Goal: Use online tool/utility: Use online tool/utility

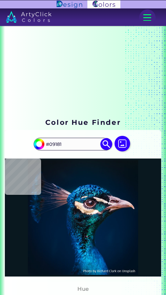
scroll to position [32, 0]
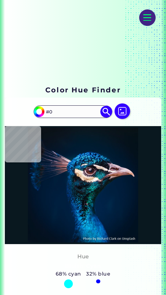
type input "#"
type input "#201A1F"
type input "#201a1f"
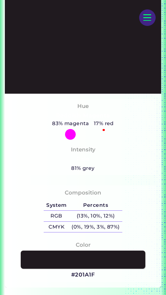
scroll to position [195, 0]
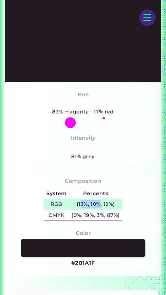
drag, startPoint x: 80, startPoint y: 204, endPoint x: 100, endPoint y: 208, distance: 20.5
click at [100, 208] on h5 "(13%, 10%, 12%)" at bounding box center [95, 204] width 53 height 11
copy h5 "3%, 10%"
drag, startPoint x: 79, startPoint y: 206, endPoint x: 113, endPoint y: 208, distance: 33.8
click at [113, 208] on h5 "(13%, 10%, 12%)" at bounding box center [95, 204] width 53 height 11
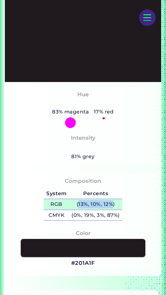
copy h5 "13%, 10%, 12%"
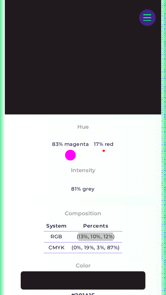
scroll to position [195, 0]
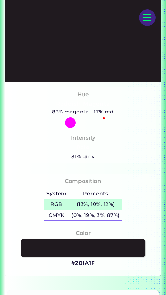
click at [80, 202] on h5 "(13%, 10%, 12%)" at bounding box center [95, 204] width 53 height 11
click at [61, 203] on h5 "RGB" at bounding box center [56, 204] width 25 height 11
click at [66, 202] on h5 "RGB" at bounding box center [56, 204] width 25 height 11
